Goal: Transaction & Acquisition: Subscribe to service/newsletter

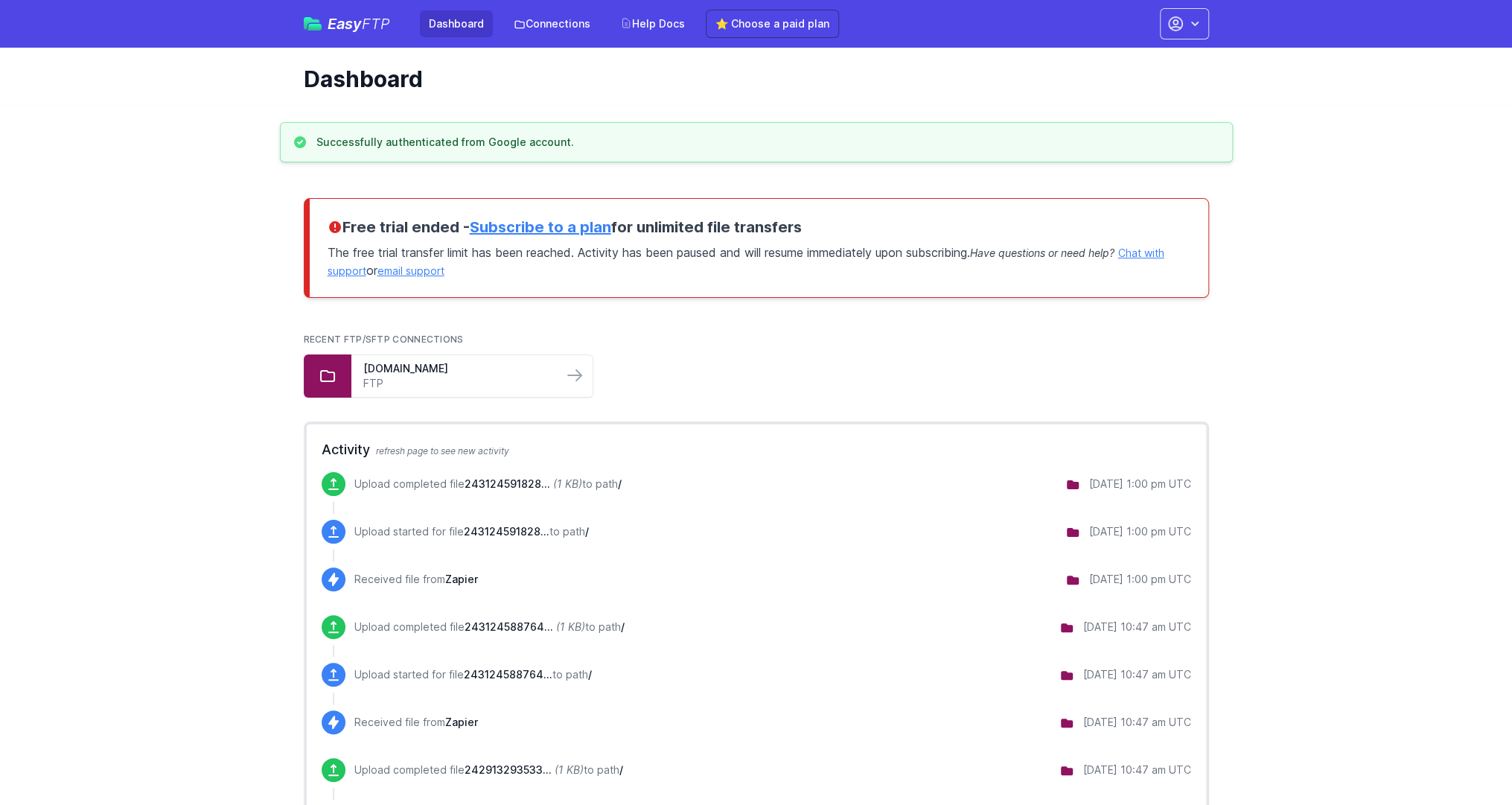
click at [561, 230] on link "Subscribe to a plan" at bounding box center [540, 227] width 142 height 18
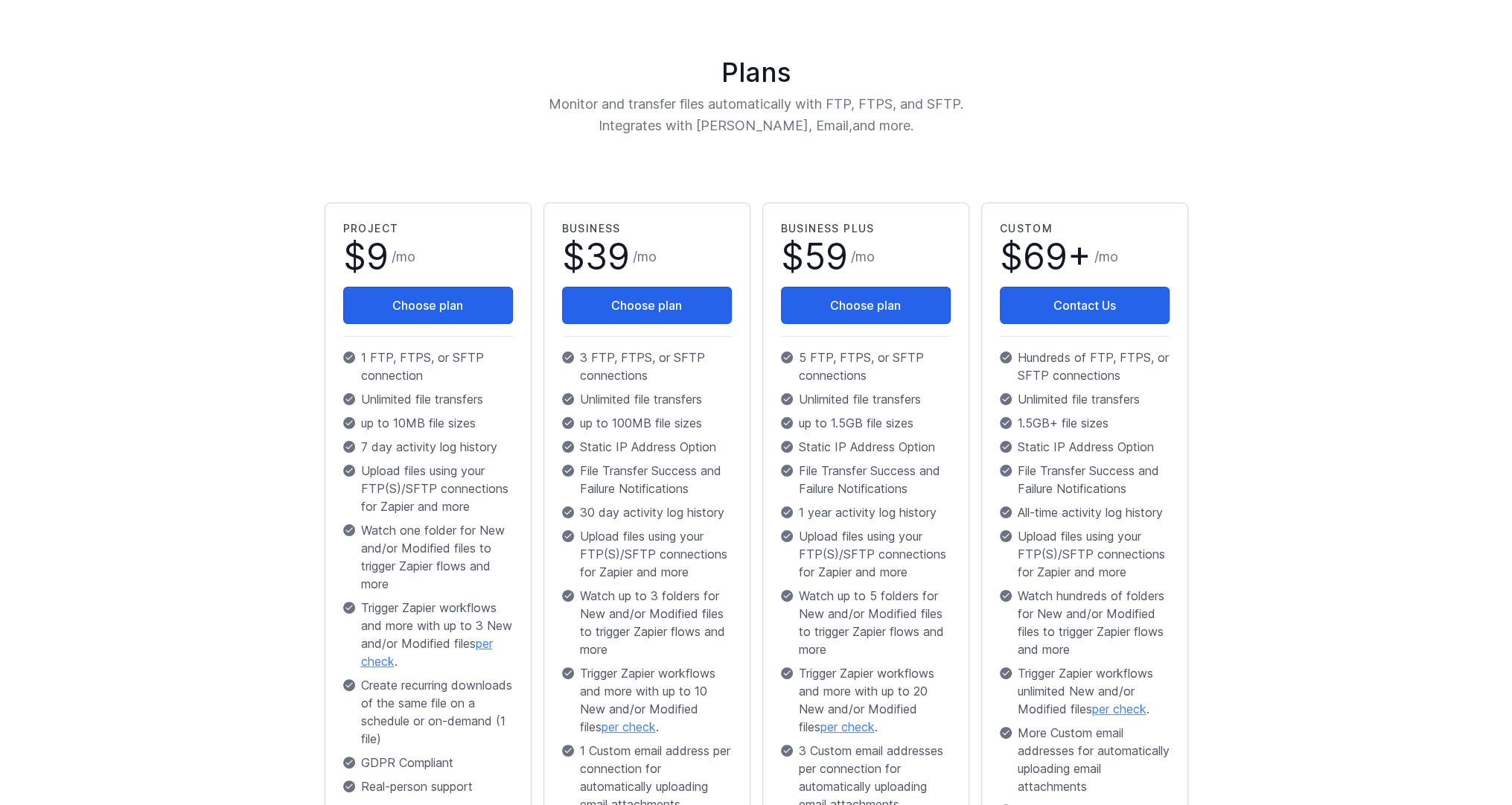
scroll to position [223, 0]
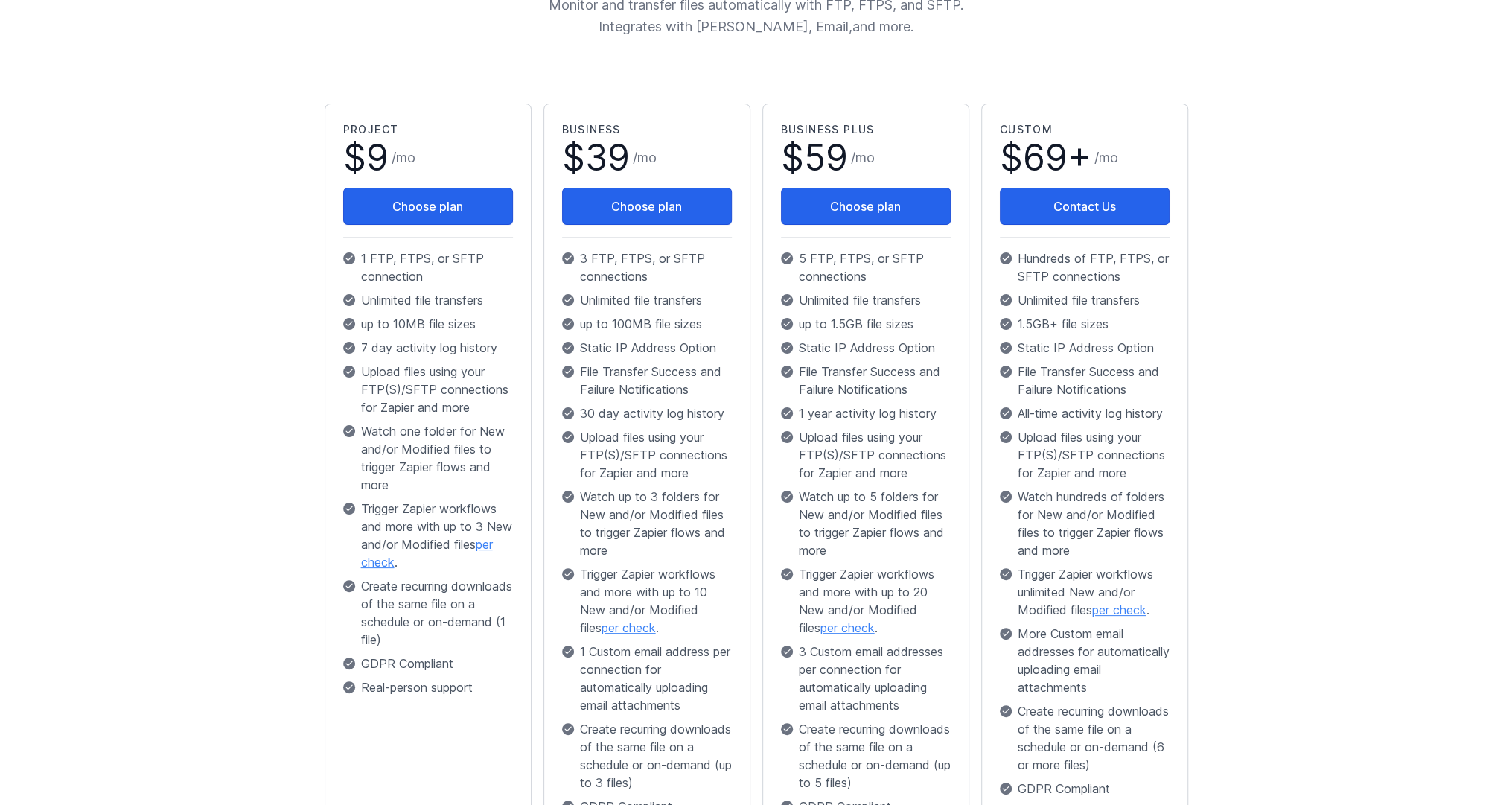
drag, startPoint x: 406, startPoint y: 659, endPoint x: 193, endPoint y: 494, distance: 269.4
click at [193, 494] on main "Plans Monitor and transfer files automatically with FTP, FTPS, and SFTP. Integr…" at bounding box center [756, 420] width 1512 height 1078
click at [193, 498] on main "Plans Monitor and transfer files automatically with FTP, FTPS, and SFTP. Integr…" at bounding box center [756, 420] width 1512 height 1078
